Goal: Information Seeking & Learning: Learn about a topic

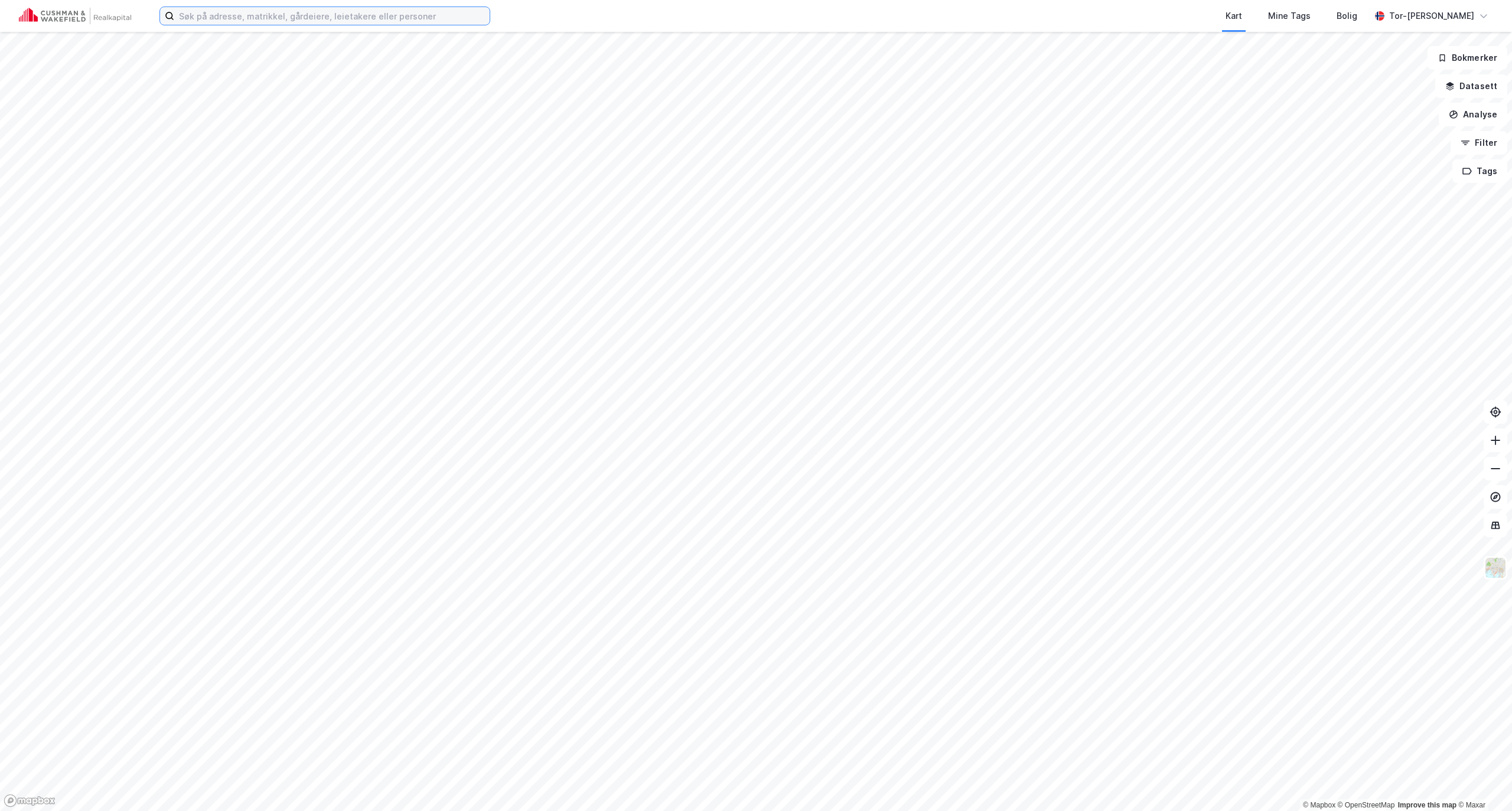
click at [230, 17] on input at bounding box center [331, 16] width 315 height 18
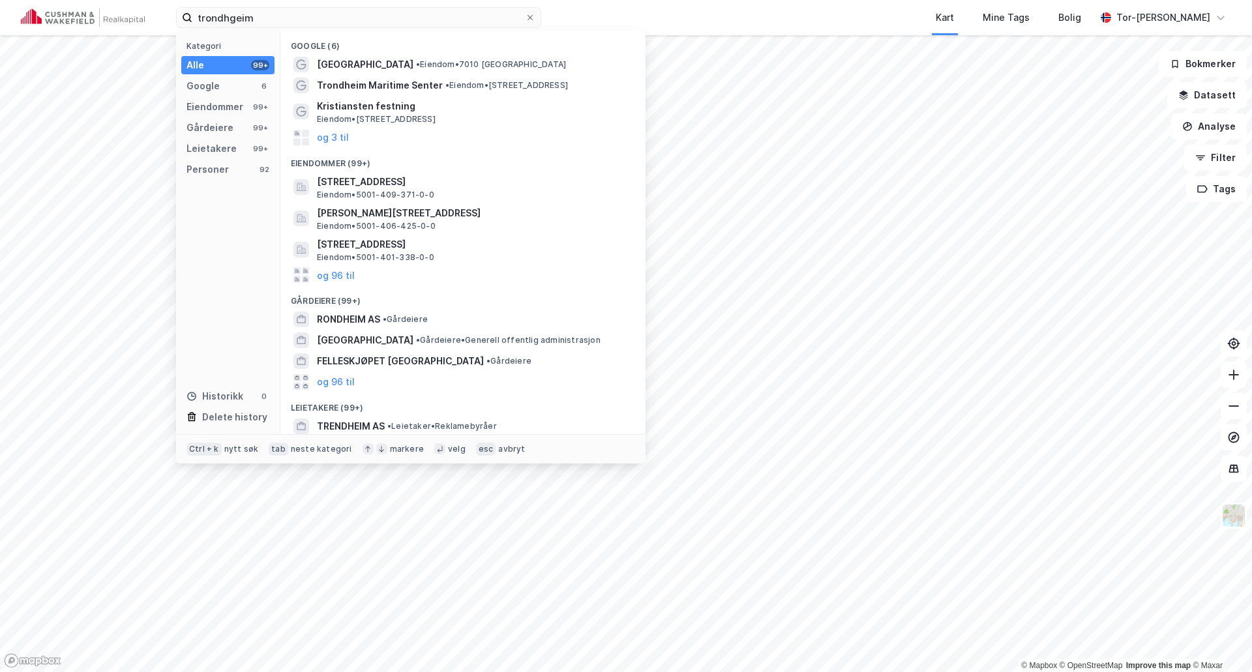
click at [817, 8] on div "Kart Mine Tags Bolig" at bounding box center [850, 17] width 492 height 35
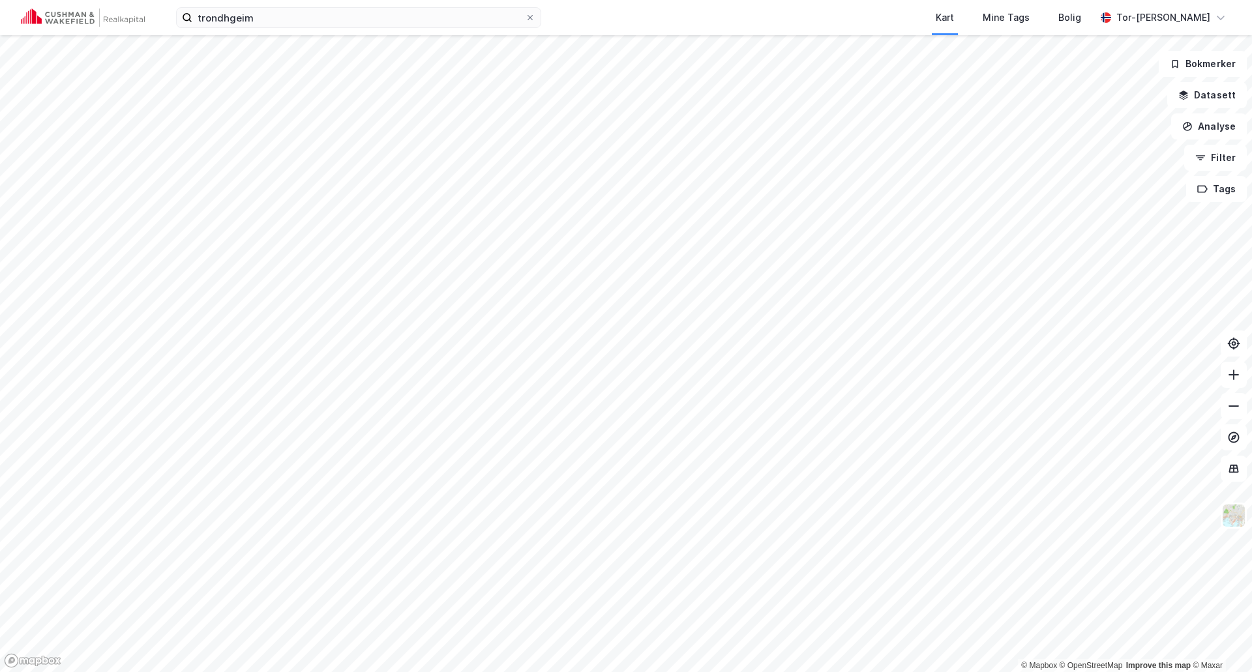
click at [327, 30] on div "trondhgeim Kart Mine Tags Bolig Tor-[PERSON_NAME]" at bounding box center [626, 17] width 1252 height 35
click at [314, 18] on input "trondhgeim" at bounding box center [358, 18] width 333 height 20
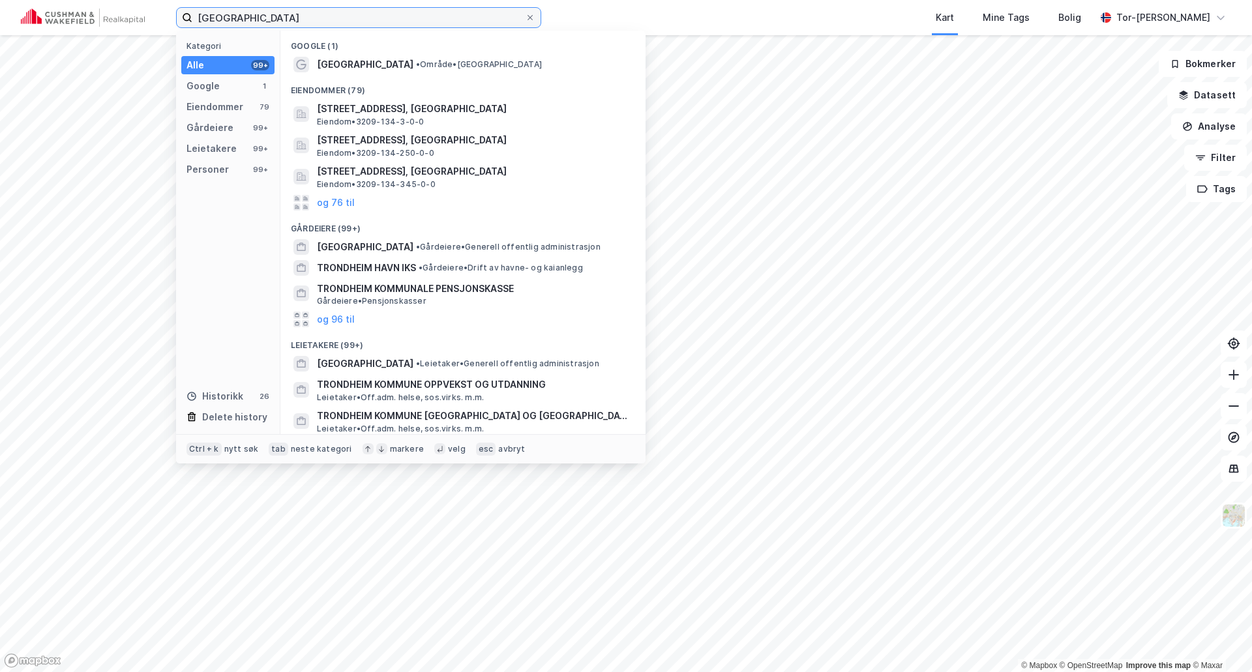
type input "[GEOGRAPHIC_DATA]"
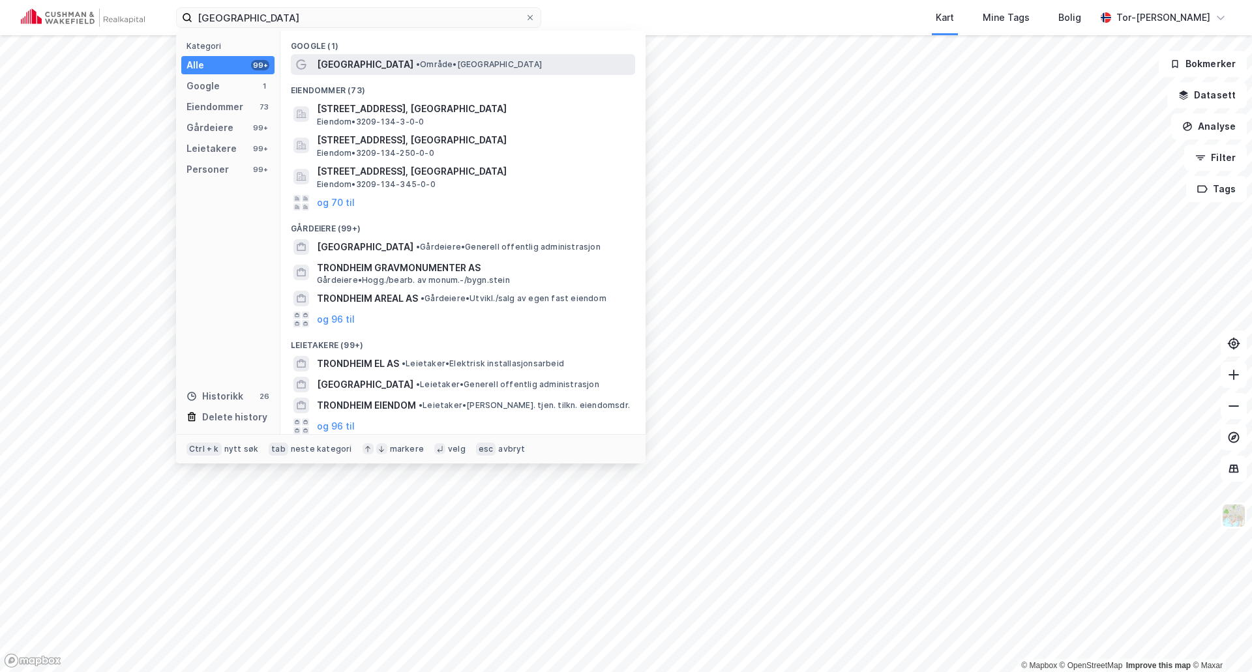
click at [361, 62] on span "[GEOGRAPHIC_DATA]" at bounding box center [365, 65] width 97 height 16
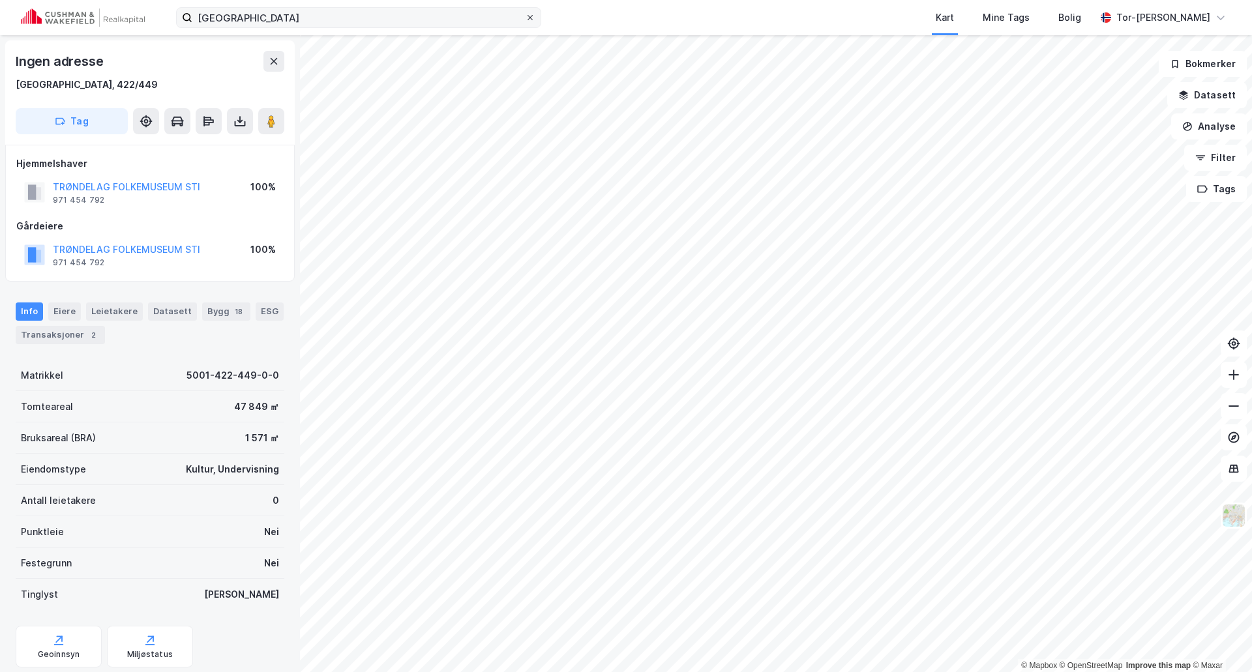
click at [532, 17] on icon at bounding box center [530, 18] width 8 height 8
click at [525, 17] on input "[GEOGRAPHIC_DATA]" at bounding box center [358, 18] width 333 height 20
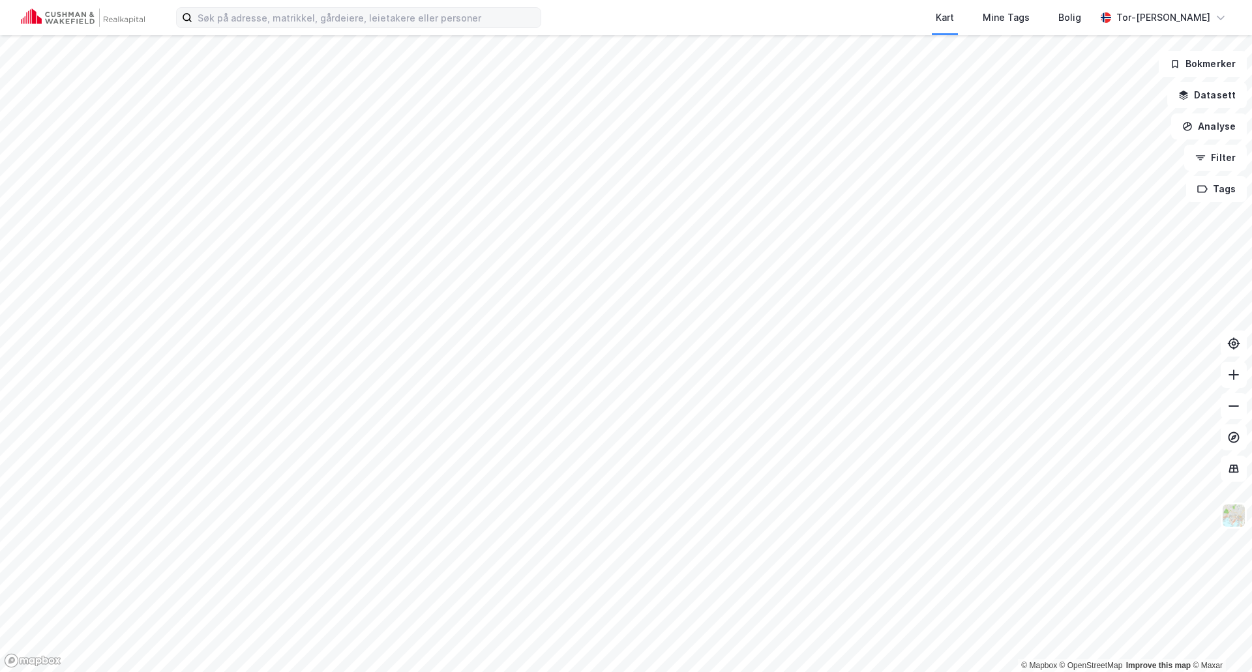
click at [676, 25] on div "Kart Mine Tags Bolig" at bounding box center [850, 17] width 492 height 35
